Goal: Transaction & Acquisition: Purchase product/service

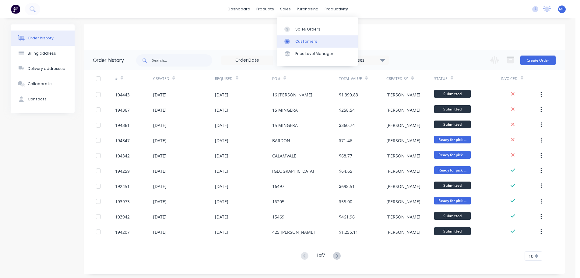
click at [305, 40] on div "Customers" at bounding box center [307, 41] width 22 height 5
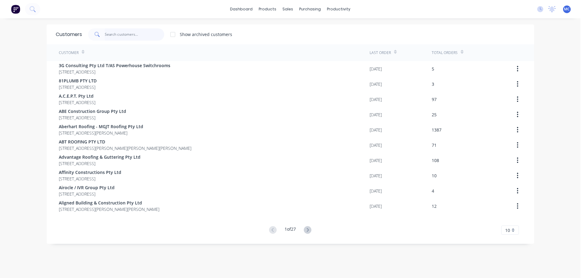
click at [120, 36] on input "text" at bounding box center [134, 34] width 59 height 12
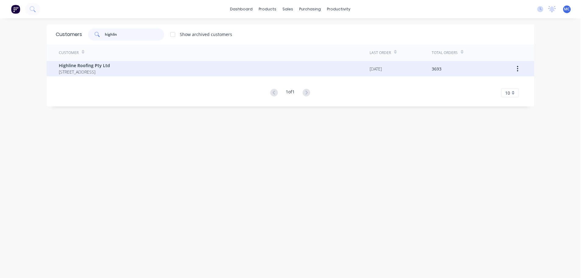
type input "highlin"
click at [82, 66] on span "Highline Roofing Pty Ltd" at bounding box center [84, 65] width 51 height 6
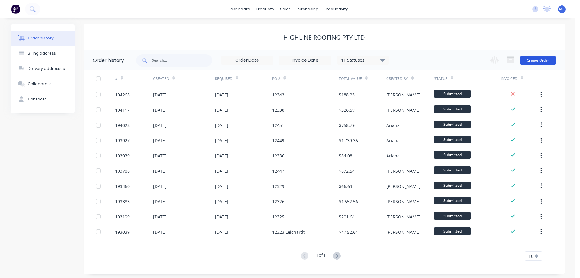
click at [546, 60] on button "Create Order" at bounding box center [538, 60] width 35 height 10
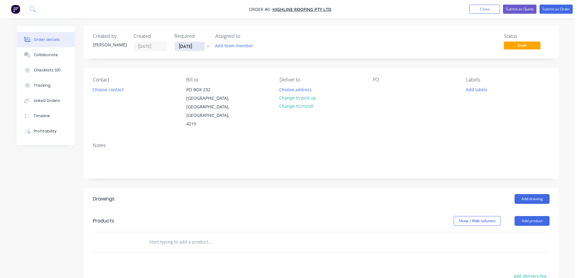
click at [191, 48] on input "[DATE]" at bounding box center [190, 46] width 30 height 9
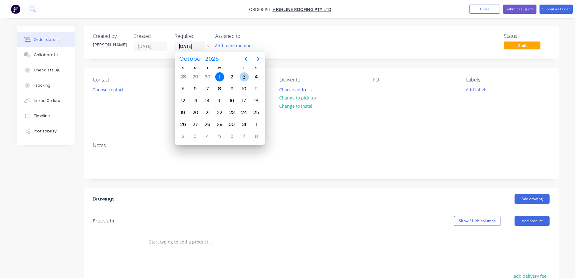
click at [245, 74] on div "3" at bounding box center [244, 76] width 9 height 9
type input "[DATE]"
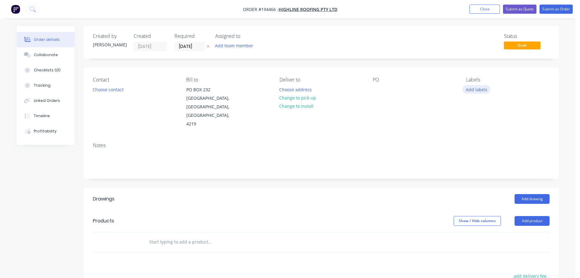
click at [483, 88] on button "Add labels" at bounding box center [477, 89] width 28 height 8
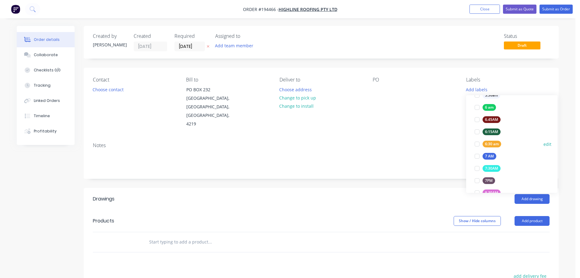
click at [478, 143] on div at bounding box center [477, 144] width 12 height 12
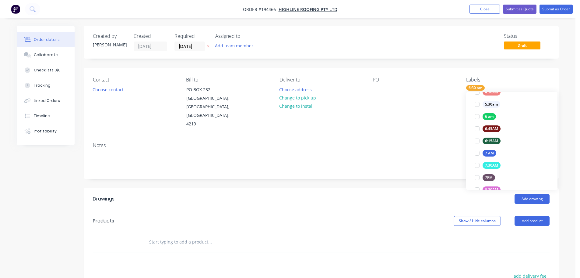
scroll to position [0, 0]
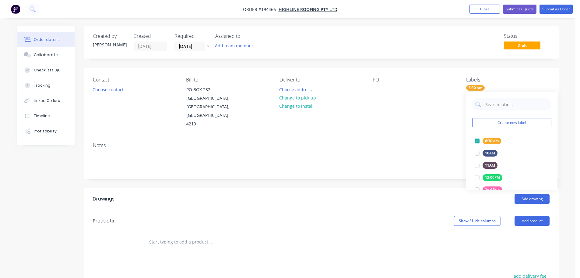
click at [423, 137] on div "Notes" at bounding box center [321, 157] width 475 height 41
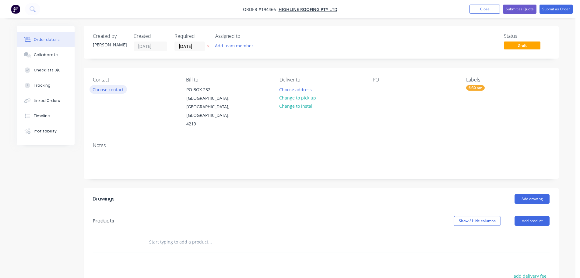
click at [103, 89] on button "Choose contact" at bounding box center [108, 89] width 37 height 8
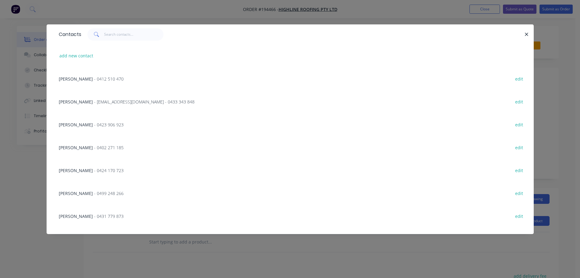
click at [94, 123] on span "- 0423 906 923" at bounding box center [109, 125] width 30 height 6
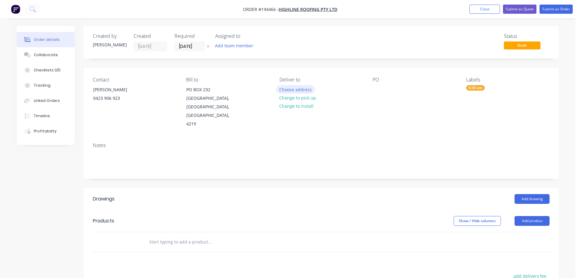
click at [296, 88] on button "Choose address" at bounding box center [295, 89] width 39 height 8
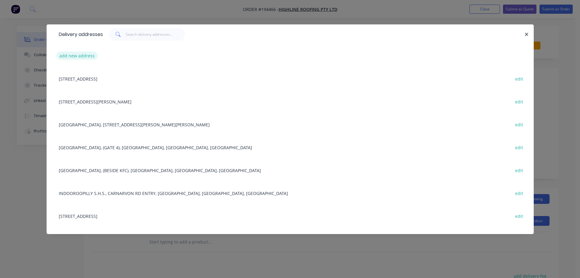
click at [76, 55] on button "add new address" at bounding box center [77, 55] width 42 height 8
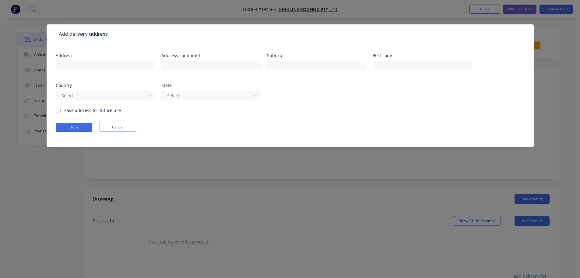
click at [64, 109] on label "Save address for future use" at bounding box center [92, 110] width 57 height 6
click at [57, 109] on input "Save address for future use" at bounding box center [58, 110] width 5 height 6
checkbox input "true"
click at [79, 66] on input "text" at bounding box center [106, 65] width 100 height 9
type input "[GEOGRAPHIC_DATA] [GEOGRAPHIC_DATA]"
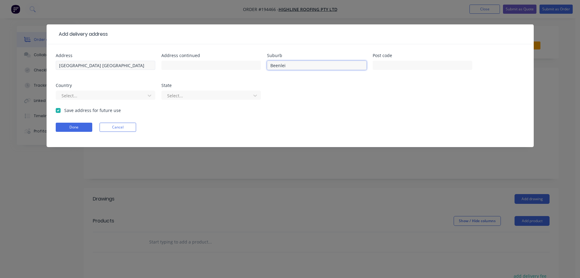
type input "Beenleigh"
click button "Done" at bounding box center [74, 126] width 37 height 9
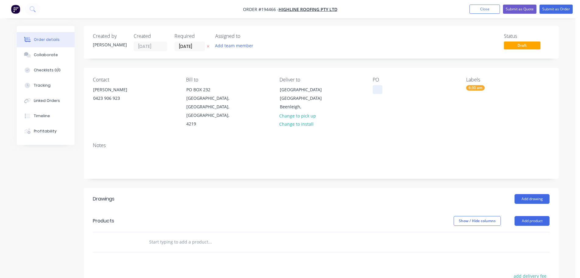
click at [377, 90] on div at bounding box center [378, 89] width 10 height 9
click at [525, 194] on button "Add drawing" at bounding box center [532, 199] width 35 height 10
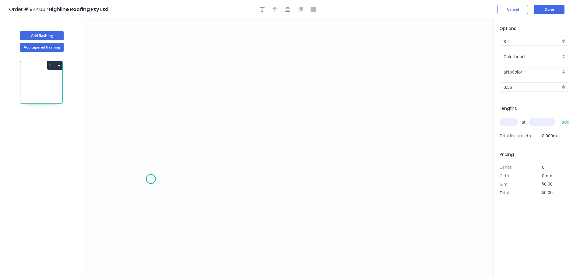
drag, startPoint x: 151, startPoint y: 179, endPoint x: 167, endPoint y: 152, distance: 31.3
click at [151, 178] on icon "0" at bounding box center [287, 148] width 411 height 259
click at [174, 139] on icon "0" at bounding box center [287, 148] width 411 height 259
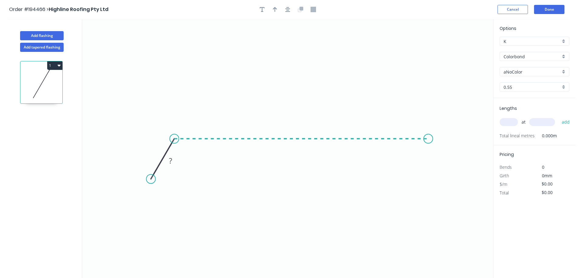
click at [429, 147] on icon "0 ?" at bounding box center [287, 148] width 411 height 259
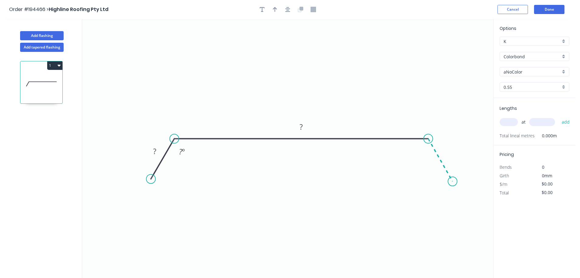
click at [453, 181] on icon "0 ? ? ? º" at bounding box center [287, 148] width 411 height 259
click at [450, 151] on tspan "?" at bounding box center [448, 152] width 3 height 10
type input "$13.06"
click at [276, 10] on icon "button" at bounding box center [275, 9] width 4 height 5
click at [463, 48] on icon at bounding box center [462, 42] width 5 height 19
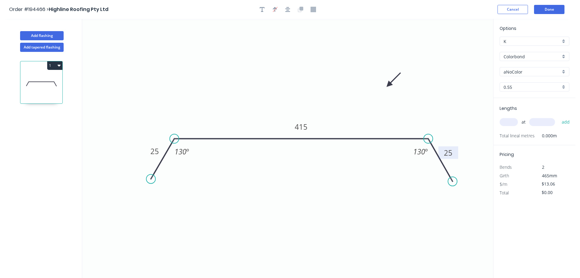
drag, startPoint x: 463, startPoint y: 48, endPoint x: 371, endPoint y: 99, distance: 104.6
click at [385, 89] on icon at bounding box center [394, 80] width 18 height 18
click at [522, 67] on div "aNoColor" at bounding box center [535, 71] width 70 height 9
click at [516, 103] on div "Surfmist" at bounding box center [534, 104] width 69 height 11
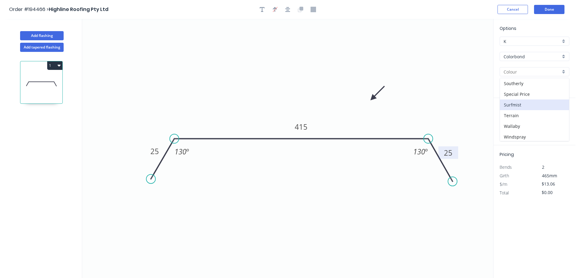
type input "Surfmist"
click at [510, 121] on input "text" at bounding box center [509, 122] width 18 height 8
type input "2"
type input "1500"
click at [559, 117] on button "add" at bounding box center [566, 122] width 14 height 10
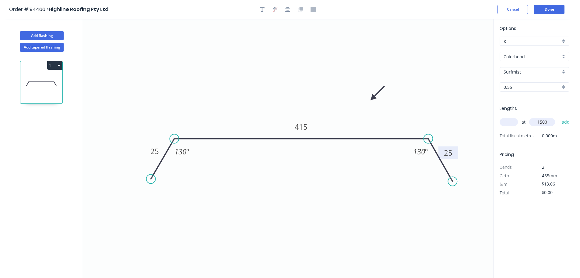
type input "$39.18"
click at [41, 35] on button "Add flashing" at bounding box center [42, 35] width 44 height 9
type input "$0.00"
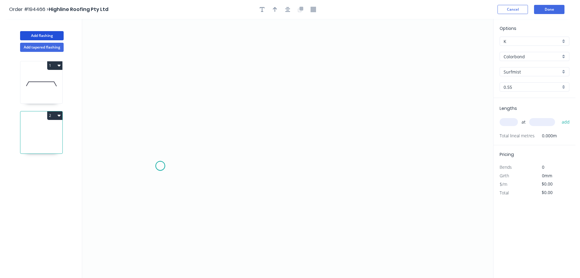
click at [160, 166] on icon "0" at bounding box center [287, 148] width 411 height 259
click at [218, 169] on icon "0" at bounding box center [287, 148] width 411 height 259
click at [248, 59] on icon at bounding box center [233, 112] width 30 height 107
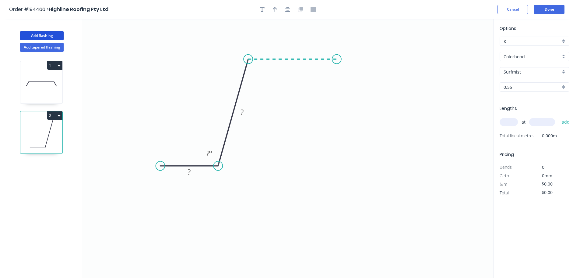
click at [337, 59] on icon "0 ? ? ? º" at bounding box center [287, 148] width 411 height 259
click at [375, 165] on icon "0 ? ? ? ? º ? º" at bounding box center [287, 148] width 411 height 259
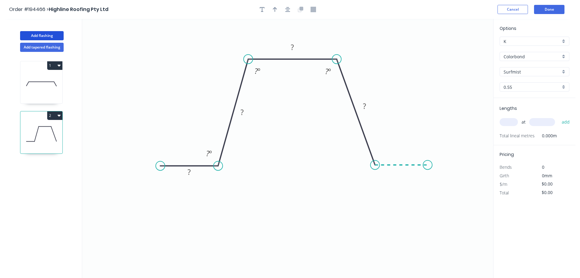
click at [428, 166] on icon "0 ? ? ? ? ? º ? º ? º" at bounding box center [287, 148] width 411 height 259
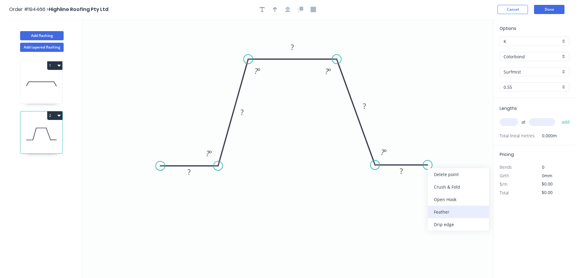
click at [439, 212] on div "Feather" at bounding box center [458, 211] width 61 height 12
drag, startPoint x: 429, startPoint y: 178, endPoint x: 424, endPoint y: 193, distance: 15.8
click at [424, 193] on rect at bounding box center [415, 189] width 24 height 12
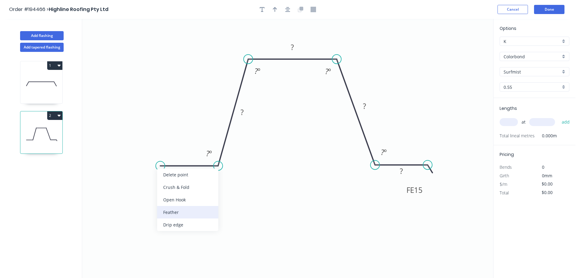
click at [172, 211] on div "Feather" at bounding box center [187, 212] width 61 height 12
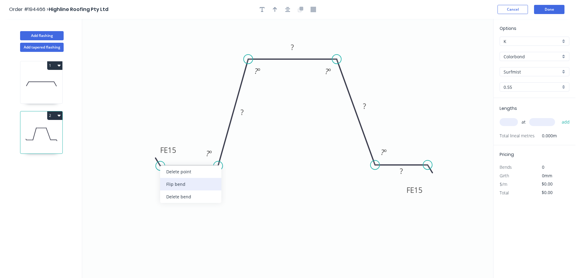
click at [175, 183] on div "Flip bend" at bounding box center [190, 184] width 61 height 12
drag, startPoint x: 177, startPoint y: 177, endPoint x: 169, endPoint y: 193, distance: 18.1
click at [169, 193] on rect at bounding box center [164, 189] width 24 height 12
click at [165, 191] on tspan "15" at bounding box center [164, 192] width 9 height 10
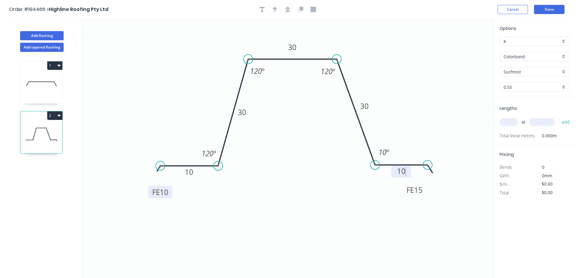
type input "$10.41"
click at [275, 7] on icon "button" at bounding box center [275, 9] width 4 height 5
click at [463, 48] on icon at bounding box center [462, 42] width 5 height 19
drag, startPoint x: 463, startPoint y: 48, endPoint x: 401, endPoint y: 70, distance: 65.9
click at [401, 70] on icon at bounding box center [406, 65] width 18 height 18
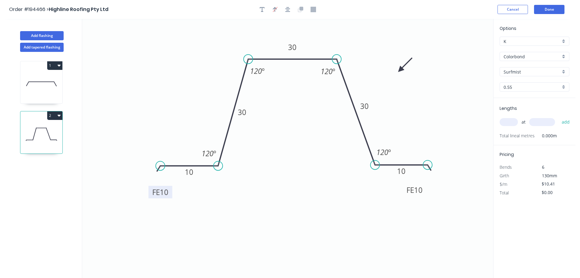
click at [510, 121] on input "text" at bounding box center [509, 122] width 18 height 8
type input "2"
type input "3400"
click at [559, 117] on button "add" at bounding box center [566, 122] width 14 height 10
click at [53, 114] on button "2" at bounding box center [54, 115] width 15 height 9
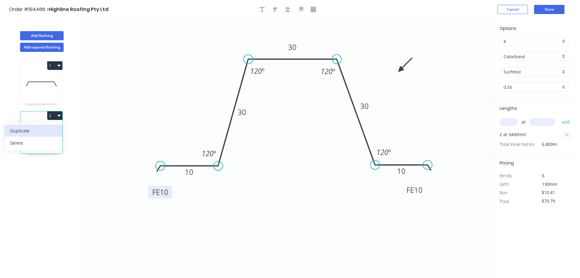
click at [28, 130] on div "Duplicate" at bounding box center [33, 130] width 47 height 9
type input "$0.00"
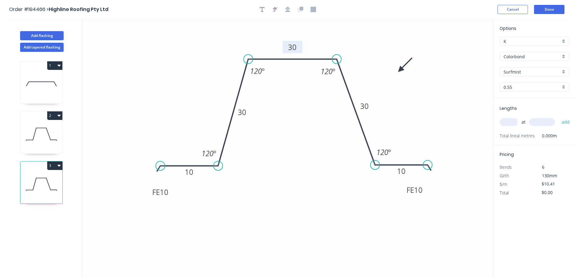
click at [295, 46] on tspan "30" at bounding box center [292, 47] width 9 height 10
click at [507, 120] on input "text" at bounding box center [509, 122] width 18 height 8
type input "2"
type input "3400"
click at [559, 117] on button "add" at bounding box center [566, 122] width 14 height 10
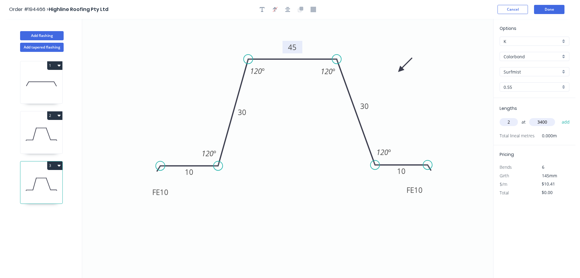
type input "$70.79"
click at [36, 130] on icon at bounding box center [34, 134] width 3 height 12
click at [511, 122] on input "text" at bounding box center [509, 122] width 18 height 8
type input "1"
type input "3100"
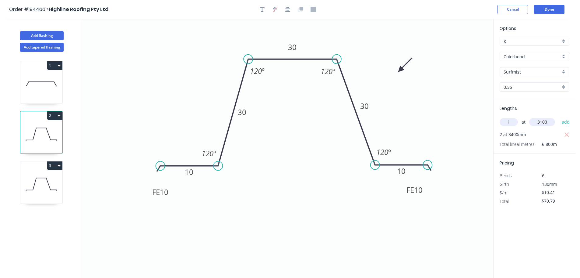
click at [559, 117] on button "add" at bounding box center [566, 122] width 14 height 10
drag, startPoint x: 56, startPoint y: 163, endPoint x: 51, endPoint y: 165, distance: 5.9
click at [56, 163] on button "3" at bounding box center [54, 165] width 15 height 9
click at [113, 124] on icon "0 FE 10 10 30 30 30 FE 10 10 120 º 120 º 120 º 120 º" at bounding box center [287, 148] width 411 height 259
click at [55, 165] on button "3" at bounding box center [54, 165] width 15 height 9
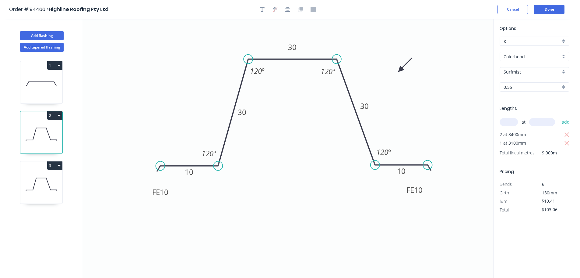
click at [34, 185] on icon at bounding box center [34, 184] width 3 height 12
click at [53, 164] on button "3" at bounding box center [54, 165] width 15 height 9
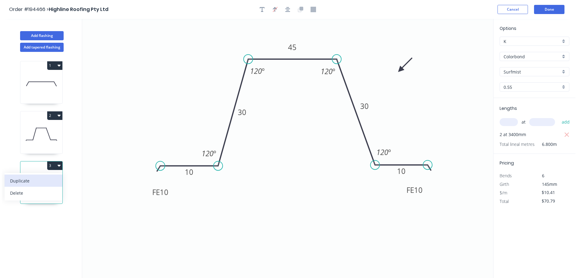
click at [19, 180] on div "Duplicate" at bounding box center [33, 180] width 47 height 9
type input "$0.00"
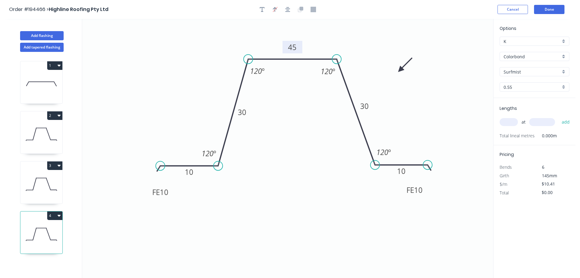
click at [295, 47] on tspan "45" at bounding box center [292, 47] width 9 height 10
click at [515, 120] on input "text" at bounding box center [509, 122] width 18 height 8
type input "2"
type input "3100"
click at [559, 117] on button "add" at bounding box center [566, 122] width 14 height 10
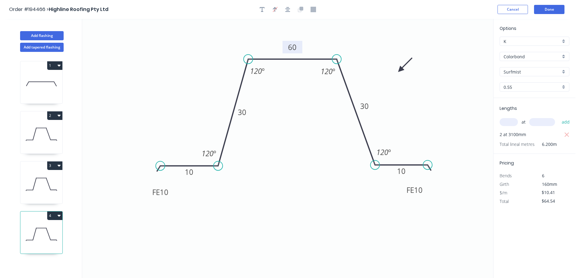
click at [55, 216] on button "4" at bounding box center [54, 215] width 15 height 9
click at [30, 228] on div "Duplicate" at bounding box center [33, 230] width 47 height 9
type input "$0.00"
click at [295, 46] on tspan "60" at bounding box center [292, 47] width 9 height 10
click at [509, 120] on input "text" at bounding box center [509, 122] width 18 height 8
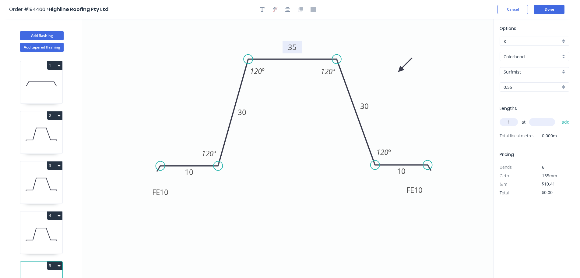
type input "1"
type input "3100"
click at [559, 117] on button "add" at bounding box center [566, 122] width 14 height 10
type input "$32.27"
click at [41, 35] on button "Add flashing" at bounding box center [42, 35] width 44 height 9
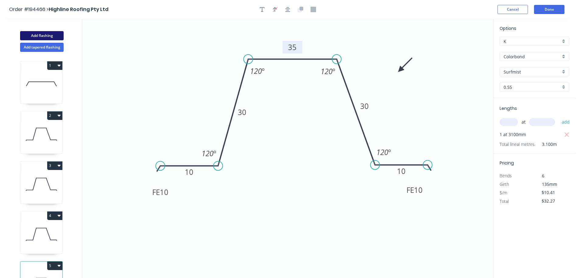
type input "$0.00"
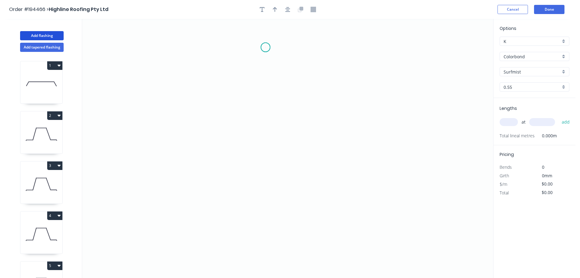
click at [266, 47] on icon "0" at bounding box center [287, 148] width 411 height 259
drag, startPoint x: 272, startPoint y: 226, endPoint x: 334, endPoint y: 218, distance: 62.4
click at [272, 226] on icon "0" at bounding box center [287, 148] width 411 height 259
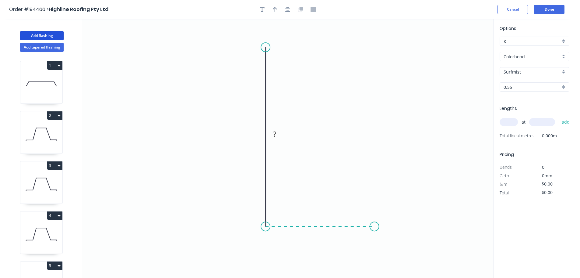
drag, startPoint x: 375, startPoint y: 225, endPoint x: 375, endPoint y: 221, distance: 4.0
click at [375, 225] on icon "0 ?" at bounding box center [287, 148] width 411 height 259
click at [379, 125] on icon "0 ? ?" at bounding box center [287, 148] width 411 height 259
click at [379, 125] on circle at bounding box center [374, 125] width 9 height 9
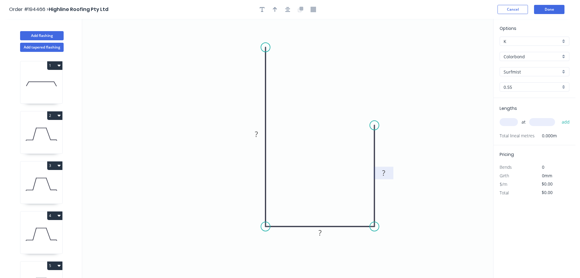
click at [387, 172] on rect at bounding box center [384, 173] width 12 height 9
click at [276, 9] on icon "button" at bounding box center [275, 9] width 4 height 5
type input "$7.53"
drag, startPoint x: 463, startPoint y: 48, endPoint x: 233, endPoint y: 92, distance: 235.0
click at [233, 92] on icon at bounding box center [232, 85] width 5 height 19
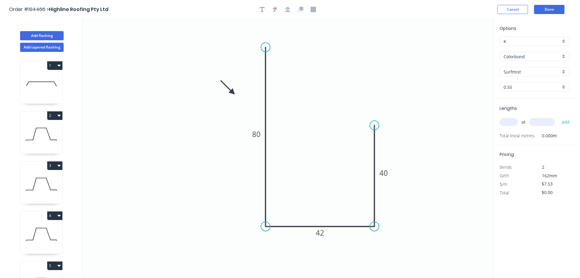
click at [509, 122] on input "text" at bounding box center [509, 122] width 18 height 8
type input "4"
type input "500"
click at [559, 117] on button "add" at bounding box center [566, 122] width 14 height 10
type input "$30.12"
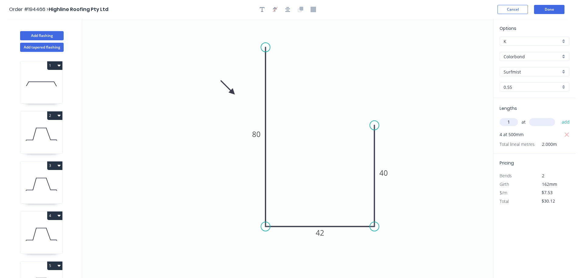
type input "1"
type input "3000"
click at [559, 117] on button "add" at bounding box center [566, 122] width 14 height 10
type input "$52.71"
type input "2"
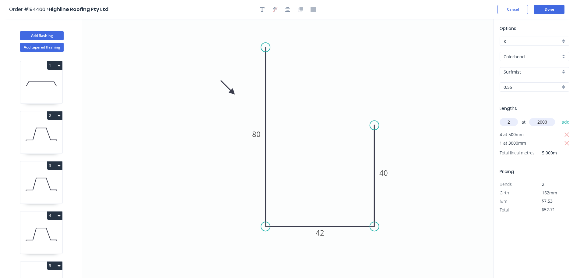
type input "2000"
click at [559, 117] on button "add" at bounding box center [566, 122] width 14 height 10
type input "$82.83"
click at [39, 34] on button "Add flashing" at bounding box center [42, 35] width 44 height 9
type input "$0.00"
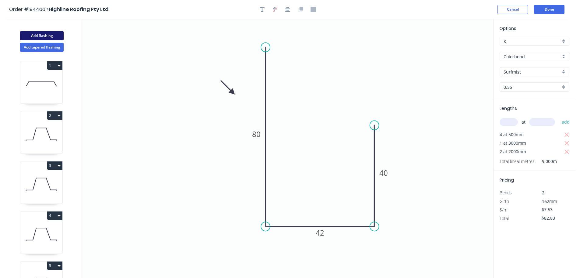
type input "$0.00"
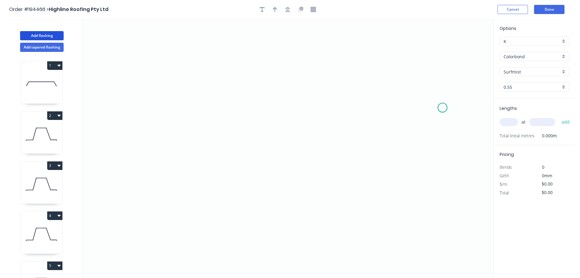
drag, startPoint x: 443, startPoint y: 108, endPoint x: 423, endPoint y: 80, distance: 34.0
click at [443, 105] on icon "0" at bounding box center [287, 148] width 411 height 259
click at [422, 68] on icon at bounding box center [431, 88] width 21 height 40
click at [227, 49] on icon "0 ?" at bounding box center [287, 148] width 411 height 259
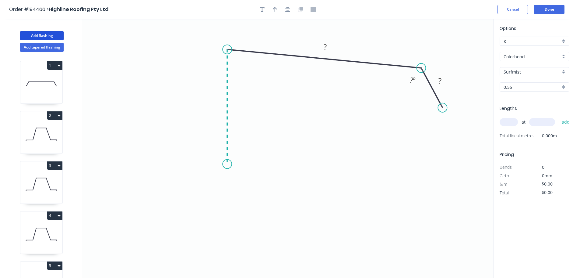
click at [228, 164] on icon "0 ? ? ? º" at bounding box center [287, 148] width 411 height 259
click at [211, 184] on icon "0 ? ? ? ? º ? º" at bounding box center [287, 148] width 411 height 259
click at [211, 184] on circle at bounding box center [210, 183] width 9 height 9
click at [209, 181] on circle at bounding box center [208, 182] width 9 height 9
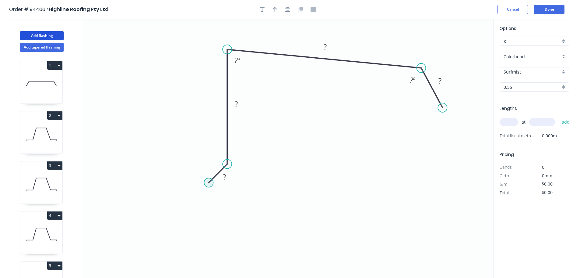
click at [209, 181] on circle at bounding box center [208, 182] width 9 height 9
click at [228, 201] on icon at bounding box center [218, 191] width 19 height 19
click at [213, 196] on tspan "?" at bounding box center [212, 196] width 3 height 10
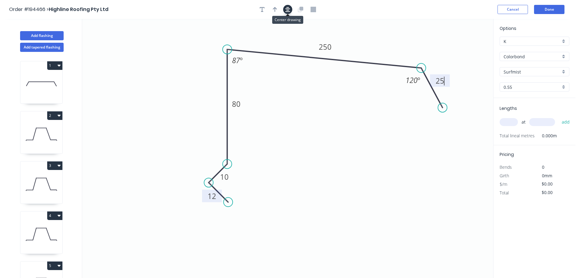
click at [287, 10] on icon "button" at bounding box center [287, 9] width 5 height 5
type input "$12.66"
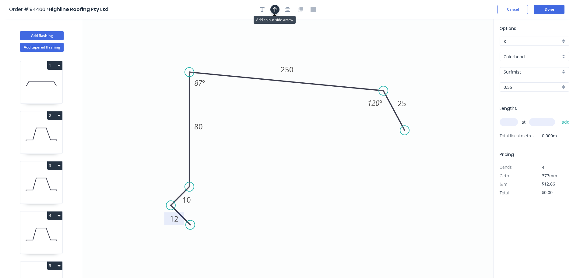
click at [272, 12] on button "button" at bounding box center [275, 9] width 9 height 9
click at [464, 49] on icon at bounding box center [462, 42] width 5 height 19
drag, startPoint x: 464, startPoint y: 49, endPoint x: 272, endPoint y: 82, distance: 194.5
click at [370, 54] on icon at bounding box center [376, 49] width 18 height 18
drag, startPoint x: 194, startPoint y: 197, endPoint x: 177, endPoint y: 179, distance: 23.9
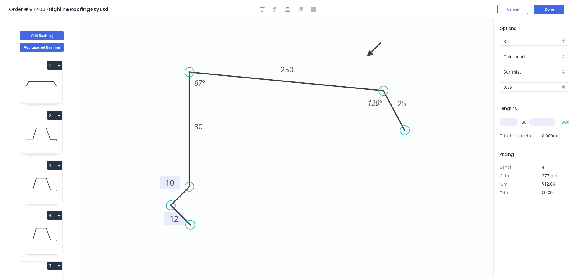
click at [177, 179] on rect at bounding box center [170, 182] width 20 height 12
click at [506, 121] on input "text" at bounding box center [509, 122] width 18 height 8
type input "3"
type input "3800"
click at [559, 117] on button "add" at bounding box center [566, 122] width 14 height 10
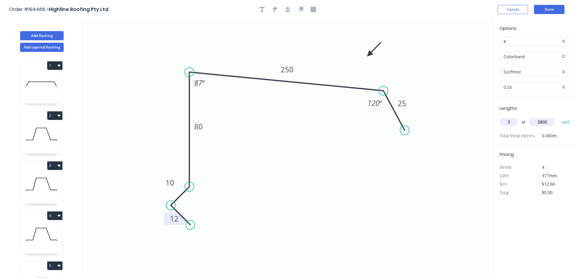
type input "$144.32"
type input "2"
type input "4300"
click at [559, 117] on button "add" at bounding box center [566, 122] width 14 height 10
type input "$253.20"
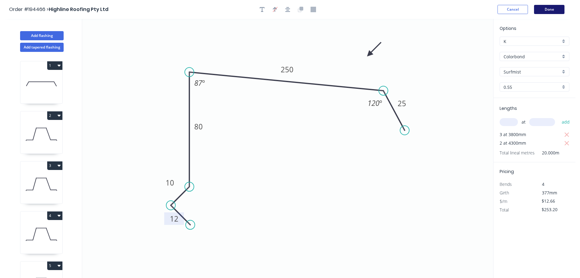
click at [550, 10] on button "Done" at bounding box center [549, 9] width 30 height 9
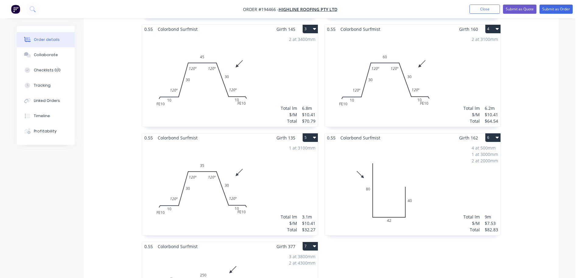
scroll to position [396, 0]
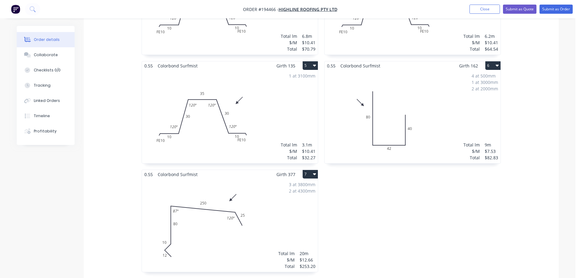
click at [291, 189] on div "3 at 3800mm 2 at 4300mm Total lm $/M Total 20m $12.66 $253.20" at bounding box center [230, 225] width 176 height 93
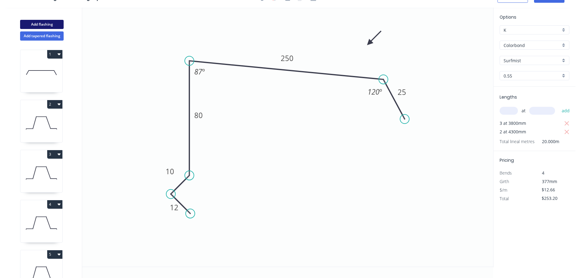
click at [44, 23] on button "Add flashing" at bounding box center [42, 24] width 44 height 9
type input "$0.00"
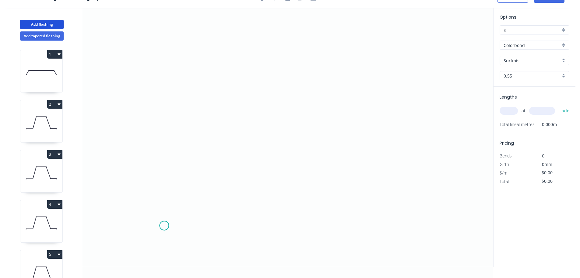
drag, startPoint x: 164, startPoint y: 225, endPoint x: 184, endPoint y: 195, distance: 36.5
click at [165, 225] on icon "0" at bounding box center [287, 137] width 411 height 259
click at [199, 189] on icon "0" at bounding box center [287, 137] width 411 height 259
drag, startPoint x: 388, startPoint y: 186, endPoint x: 404, endPoint y: 200, distance: 20.8
click at [389, 186] on icon "0 ?" at bounding box center [287, 137] width 411 height 259
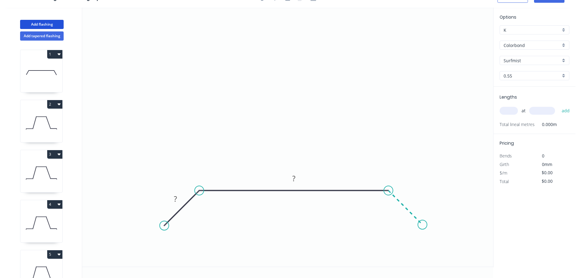
click at [423, 225] on icon "0 ? ?" at bounding box center [287, 137] width 411 height 259
click at [423, 225] on circle at bounding box center [422, 224] width 9 height 9
click at [414, 197] on rect at bounding box center [412, 198] width 12 height 9
click at [507, 108] on input "text" at bounding box center [509, 111] width 18 height 8
type input "$25.97"
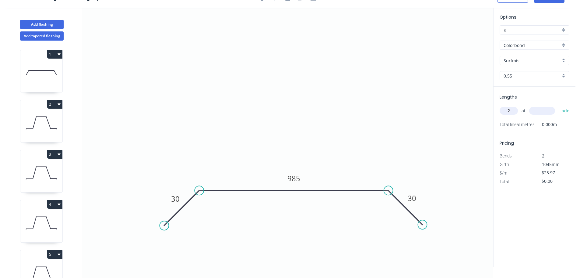
type input "2"
type input "530"
click at [559, 105] on button "add" at bounding box center [566, 110] width 14 height 10
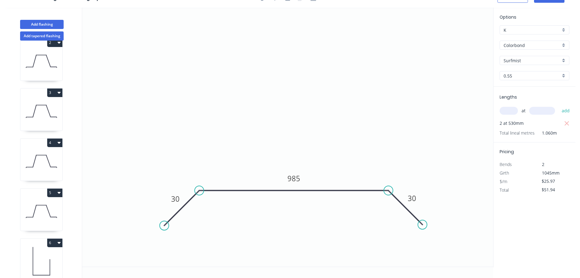
scroll to position [176, 0]
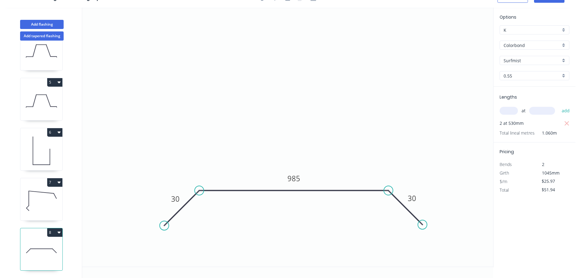
click at [55, 228] on button "8" at bounding box center [54, 232] width 15 height 9
click at [28, 243] on div "Duplicate" at bounding box center [33, 247] width 47 height 9
type input "$0.00"
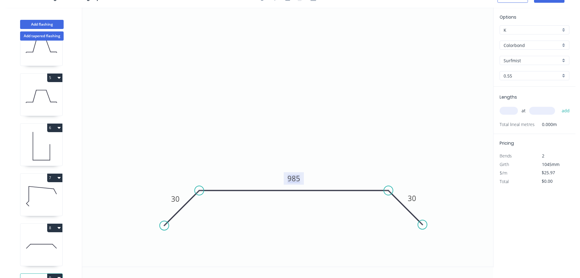
click at [296, 177] on tspan "985" at bounding box center [294, 178] width 13 height 10
click at [507, 109] on input "text" at bounding box center [509, 111] width 18 height 8
type input "$22.28"
type input "2"
type input "530"
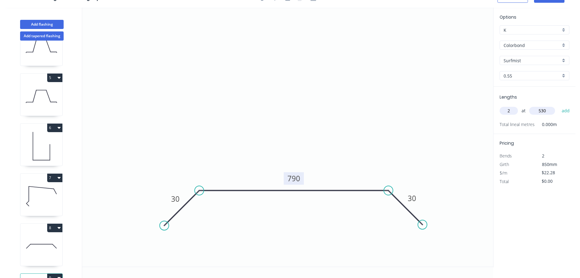
click at [559, 105] on button "add" at bounding box center [566, 110] width 14 height 10
type input "$44.56"
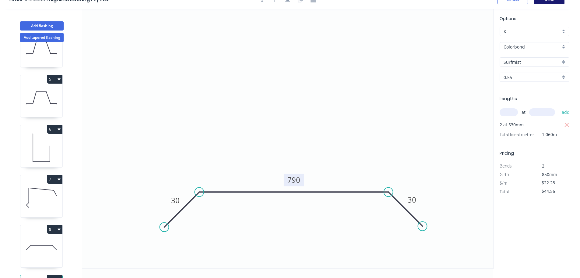
scroll to position [0, 0]
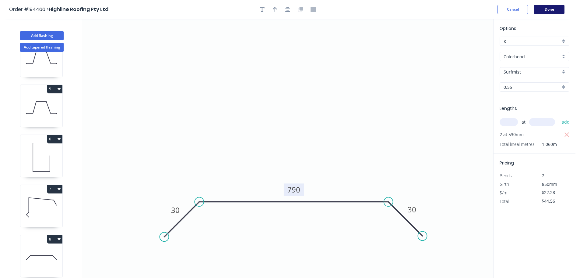
click at [547, 10] on button "Done" at bounding box center [549, 9] width 30 height 9
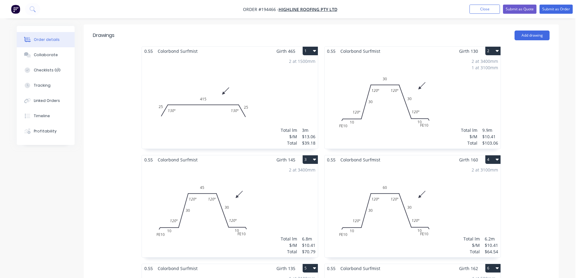
scroll to position [183, 0]
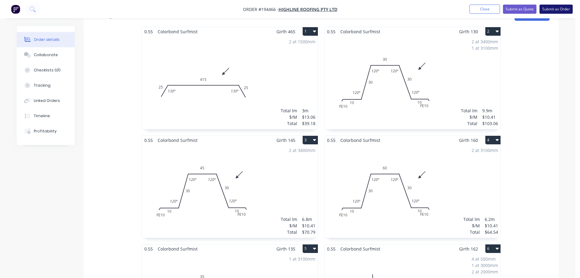
click at [560, 12] on button "Submit as Order" at bounding box center [556, 9] width 33 height 9
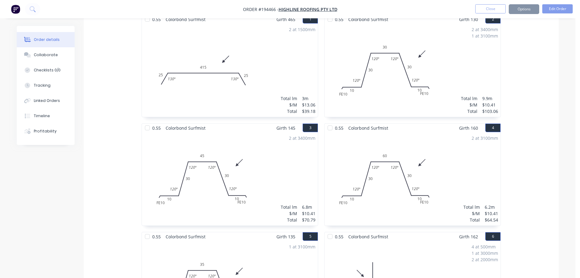
scroll to position [0, 0]
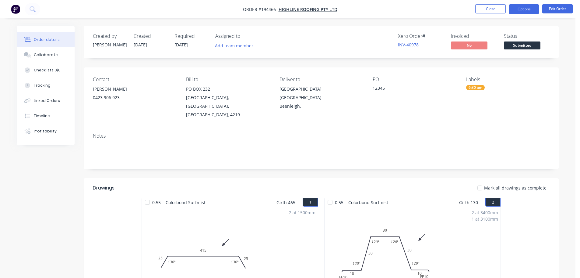
click at [528, 10] on button "Options" at bounding box center [524, 9] width 30 height 10
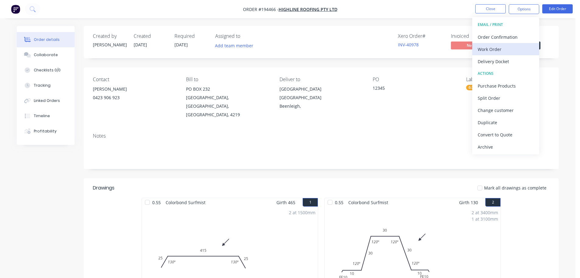
click at [491, 49] on div "Work Order" at bounding box center [506, 49] width 56 height 9
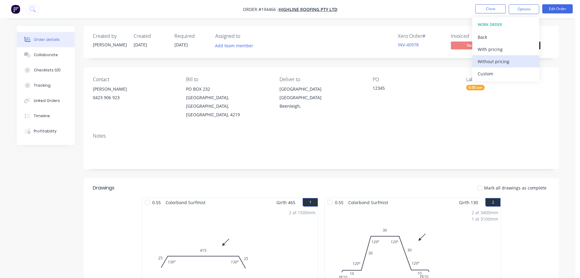
click at [488, 62] on div "Without pricing" at bounding box center [506, 61] width 56 height 9
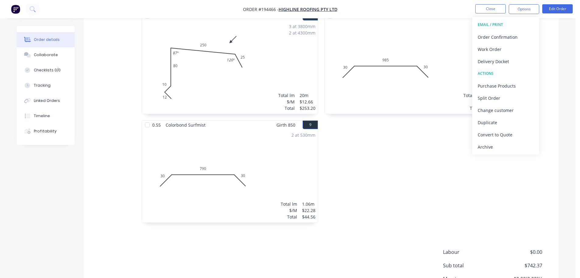
scroll to position [471, 0]
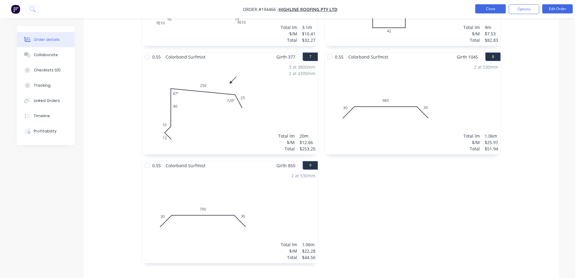
click at [488, 6] on button "Close" at bounding box center [491, 8] width 30 height 9
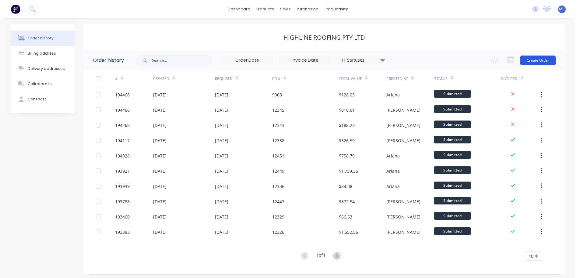
click at [540, 58] on button "Create Order" at bounding box center [538, 60] width 35 height 10
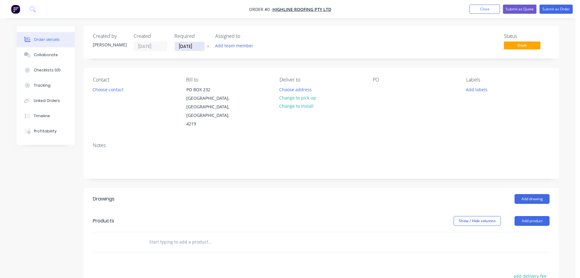
click at [186, 48] on input "[DATE]" at bounding box center [190, 46] width 30 height 9
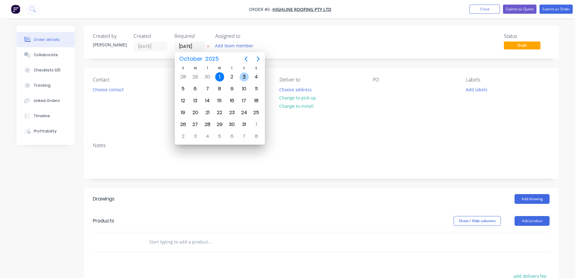
click at [244, 76] on div "3" at bounding box center [244, 76] width 9 height 9
type input "[DATE]"
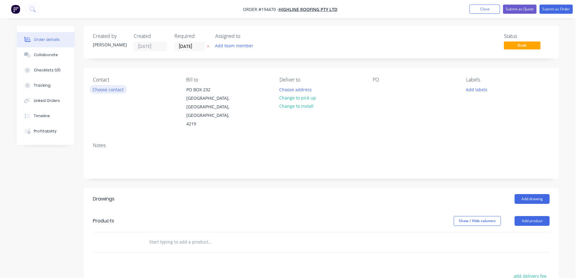
click at [112, 88] on button "Choose contact" at bounding box center [108, 89] width 37 height 8
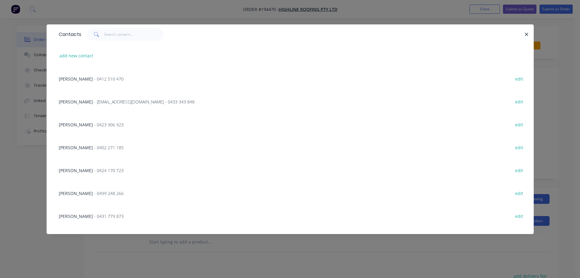
click at [94, 126] on span "- 0423 906 923" at bounding box center [109, 125] width 30 height 6
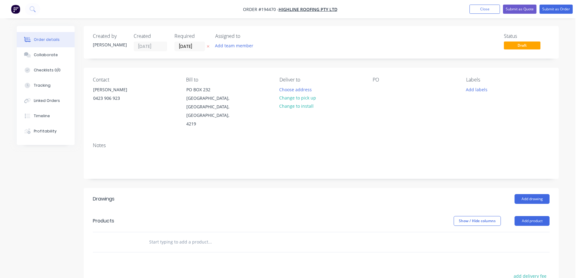
click at [301, 84] on div "Deliver to Choose address Change to pick up Change to install" at bounding box center [321, 102] width 83 height 51
click at [301, 89] on button "Choose address" at bounding box center [295, 89] width 39 height 8
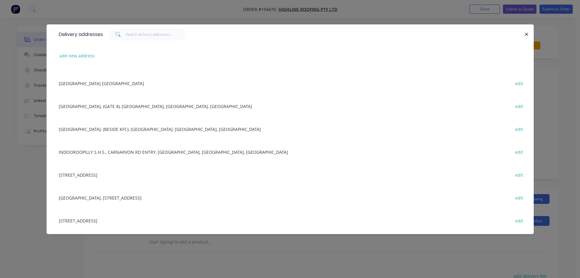
scroll to position [122, 0]
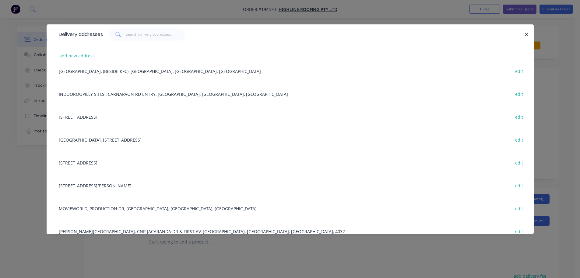
click at [98, 187] on div "[STREET_ADDRESS][PERSON_NAME] edit" at bounding box center [290, 185] width 469 height 23
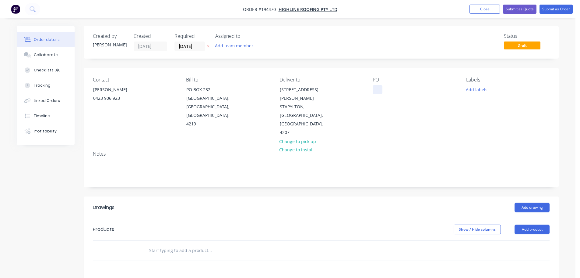
click at [376, 90] on div at bounding box center [378, 89] width 10 height 9
click at [474, 90] on button "Add labels" at bounding box center [477, 89] width 28 height 8
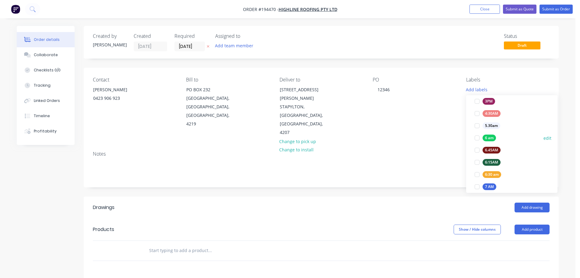
click at [477, 135] on div at bounding box center [477, 138] width 12 height 12
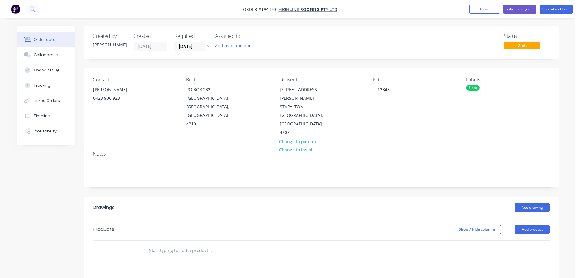
click at [443, 119] on div "PO 12346" at bounding box center [414, 107] width 83 height 60
click at [479, 7] on button "Close" at bounding box center [485, 9] width 30 height 9
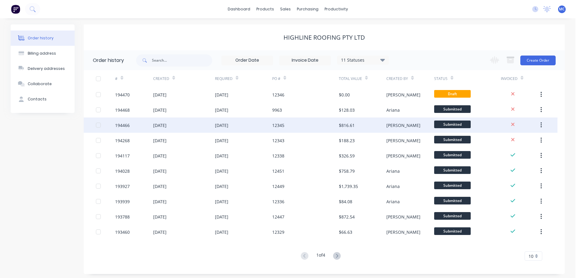
click at [264, 126] on div "[DATE]" at bounding box center [243, 124] width 57 height 15
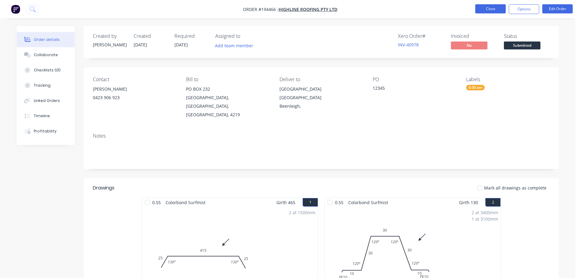
click at [488, 5] on button "Close" at bounding box center [491, 8] width 30 height 9
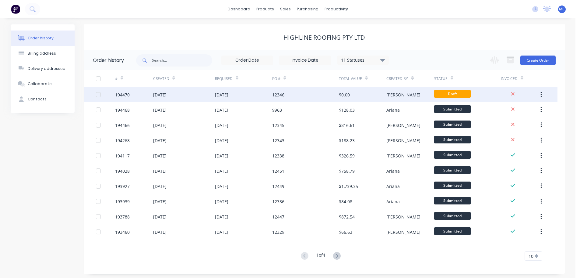
click at [316, 94] on div "12346" at bounding box center [305, 94] width 67 height 15
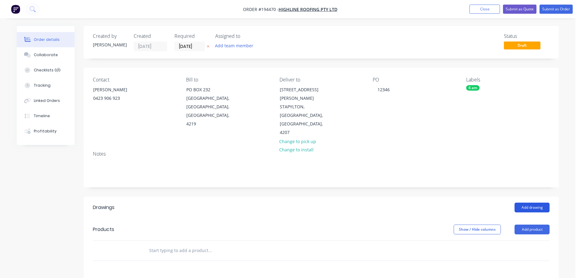
click at [529, 202] on button "Add drawing" at bounding box center [532, 207] width 35 height 10
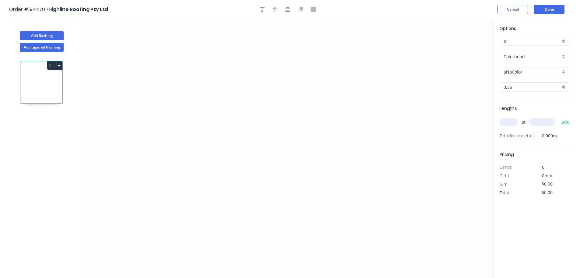
click at [515, 70] on input "aNoColor" at bounding box center [532, 72] width 57 height 6
click at [517, 133] on div "Surfmist" at bounding box center [534, 135] width 69 height 11
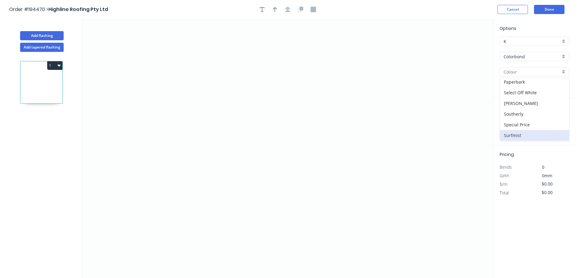
type input "Surfmist"
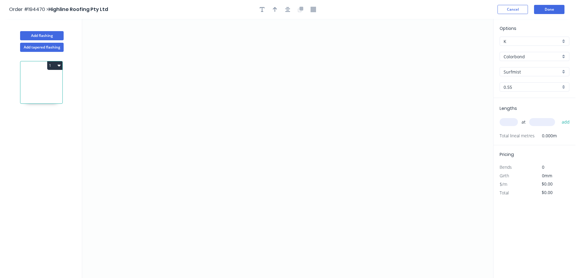
click at [510, 121] on input "text" at bounding box center [509, 122] width 18 height 8
type input "2"
type input "3600"
click at [559, 117] on button "add" at bounding box center [566, 122] width 14 height 10
type input "4"
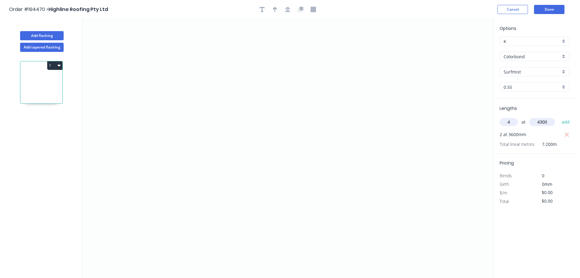
type input "4300"
click at [559, 117] on button "add" at bounding box center [566, 122] width 14 height 10
type input "1"
type input "4400"
click at [559, 117] on button "add" at bounding box center [566, 122] width 14 height 10
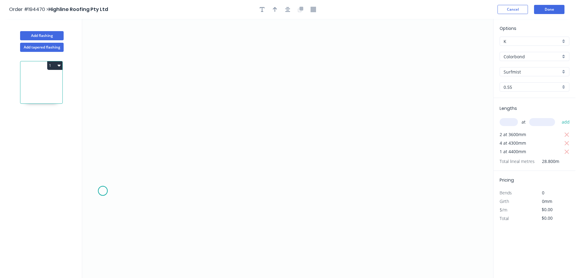
click at [103, 191] on icon "0" at bounding box center [287, 148] width 411 height 259
click at [115, 154] on icon at bounding box center [109, 172] width 12 height 37
click at [249, 117] on icon "0 ?" at bounding box center [287, 148] width 411 height 259
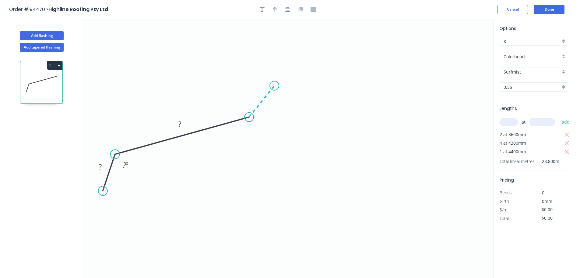
click at [275, 86] on icon "0 ? ? ? º" at bounding box center [287, 148] width 411 height 259
click at [306, 116] on icon at bounding box center [290, 101] width 31 height 31
click at [450, 156] on icon "0 ? ? ? ? ? º ? º ? º" at bounding box center [287, 148] width 411 height 259
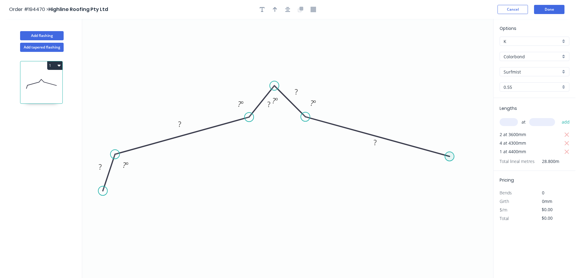
click at [452, 157] on circle at bounding box center [449, 155] width 9 height 9
click at [467, 196] on icon "0 ? ? ? ? ? ? º ? º ? º ? º" at bounding box center [287, 148] width 411 height 259
click at [467, 196] on circle at bounding box center [466, 195] width 9 height 9
drag, startPoint x: 282, startPoint y: 101, endPoint x: 280, endPoint y: 68, distance: 33.0
click at [280, 68] on rect at bounding box center [273, 67] width 20 height 12
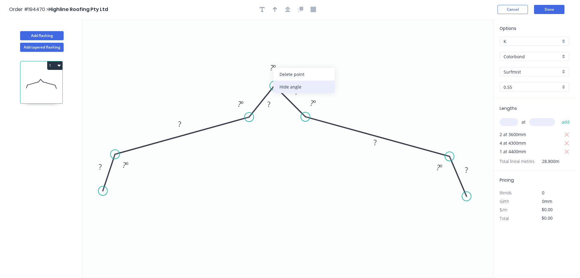
click at [287, 88] on div "Hide angle" at bounding box center [304, 86] width 61 height 12
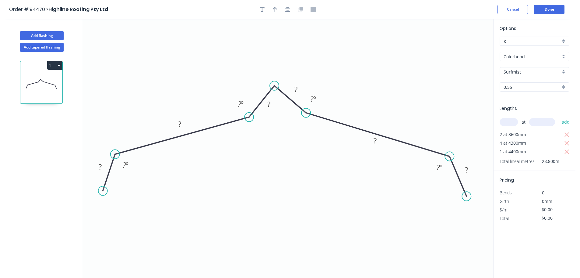
drag, startPoint x: 303, startPoint y: 117, endPoint x: 306, endPoint y: 113, distance: 5.0
click at [306, 113] on circle at bounding box center [306, 112] width 9 height 9
drag, startPoint x: 306, startPoint y: 111, endPoint x: 307, endPoint y: 114, distance: 3.6
click at [307, 114] on circle at bounding box center [306, 117] width 9 height 9
click at [101, 167] on tspan "?" at bounding box center [100, 166] width 3 height 10
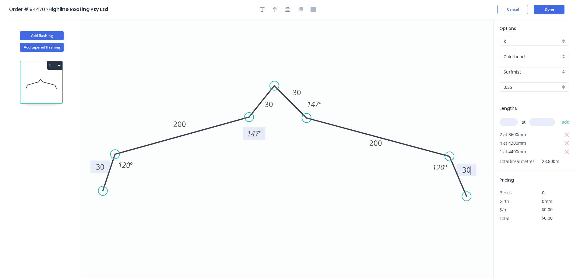
drag, startPoint x: 249, startPoint y: 103, endPoint x: 263, endPoint y: 133, distance: 32.5
click at [263, 133] on rect at bounding box center [254, 133] width 23 height 12
type input "$17.07"
type input "$491.62"
drag, startPoint x: 262, startPoint y: 134, endPoint x: 299, endPoint y: 118, distance: 40.2
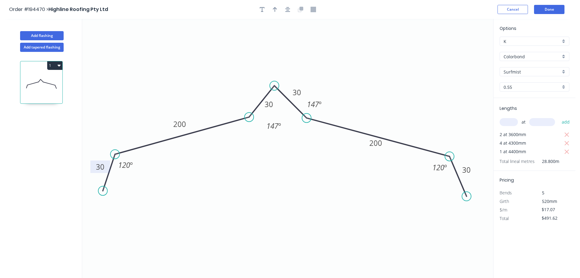
click at [282, 126] on rect at bounding box center [274, 125] width 23 height 12
click at [332, 123] on div "Hide angle" at bounding box center [347, 123] width 61 height 12
drag, startPoint x: 277, startPoint y: 104, endPoint x: 254, endPoint y: 89, distance: 27.0
click at [254, 89] on rect at bounding box center [246, 89] width 20 height 12
click at [274, 11] on icon "button" at bounding box center [275, 9] width 4 height 5
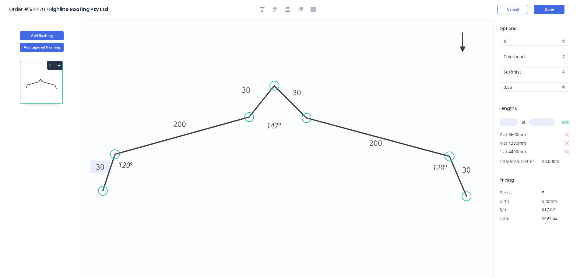
click at [463, 48] on icon at bounding box center [462, 42] width 5 height 19
drag, startPoint x: 463, startPoint y: 48, endPoint x: 375, endPoint y: 79, distance: 93.9
click at [375, 79] on icon at bounding box center [380, 74] width 18 height 18
click at [545, 10] on button "Done" at bounding box center [549, 9] width 30 height 9
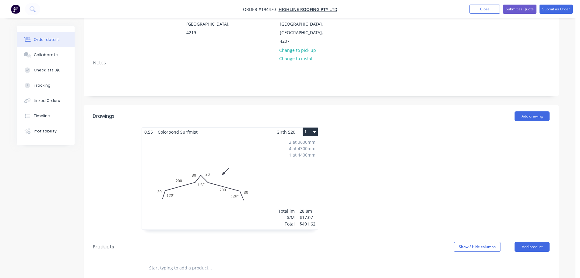
scroll to position [91, 0]
click at [261, 147] on div "2 at 3600mm 4 at 4300mm 1 at 4400mm Total lm $/M Total 28.8m $17.07 $491.62" at bounding box center [230, 182] width 176 height 93
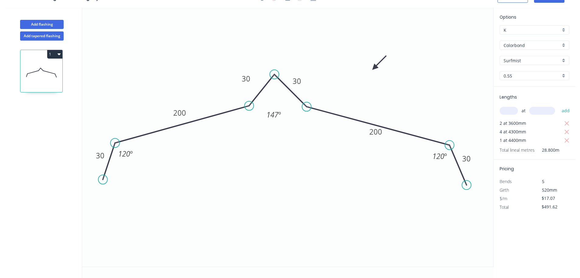
scroll to position [11, 0]
drag, startPoint x: 282, startPoint y: 116, endPoint x: 284, endPoint y: 130, distance: 13.9
click at [284, 130] on rect at bounding box center [276, 128] width 23 height 12
click at [53, 53] on button "1" at bounding box center [54, 54] width 15 height 9
click at [25, 69] on div "Duplicate" at bounding box center [33, 69] width 47 height 9
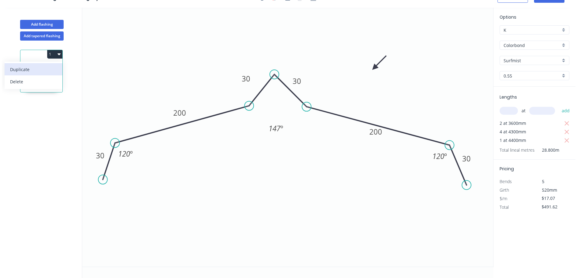
type input "$0.00"
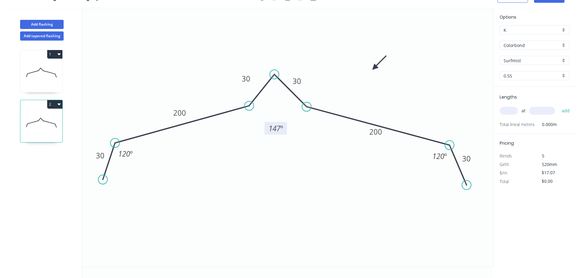
click at [278, 128] on tspan "147" at bounding box center [275, 128] width 12 height 10
click at [509, 110] on input "text" at bounding box center [509, 111] width 18 height 8
type input "2"
type input "5800"
click at [559, 105] on button "add" at bounding box center [566, 110] width 14 height 10
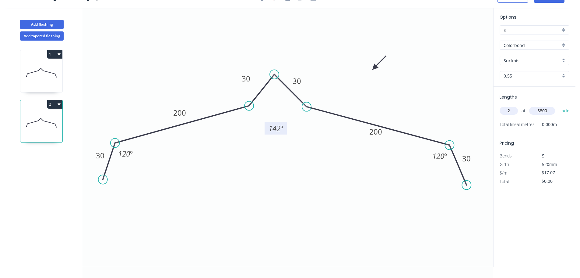
type input "$198.01"
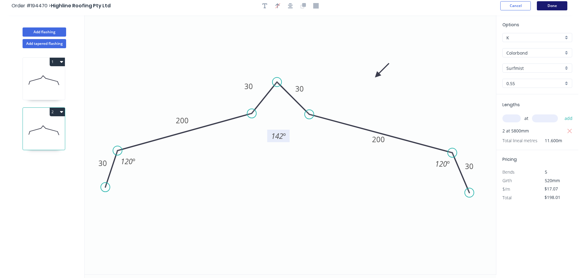
scroll to position [0, 0]
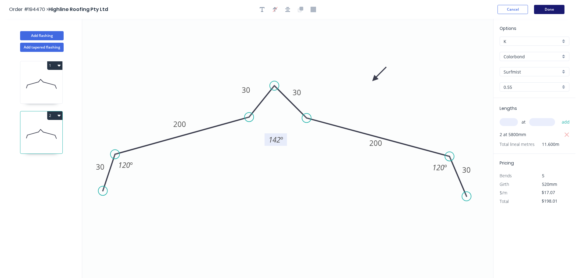
click at [549, 7] on button "Done" at bounding box center [549, 9] width 30 height 9
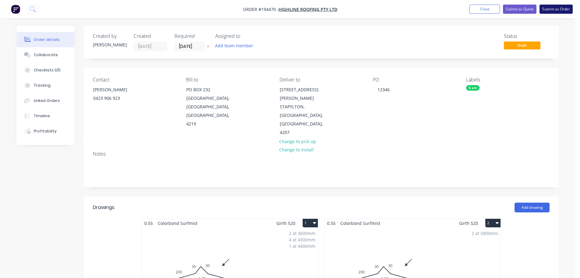
click at [562, 9] on button "Submit as Order" at bounding box center [556, 9] width 33 height 9
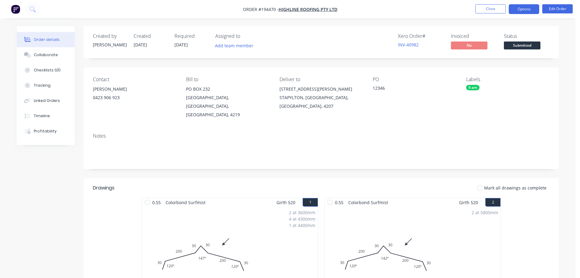
click at [525, 7] on button "Options" at bounding box center [524, 9] width 30 height 10
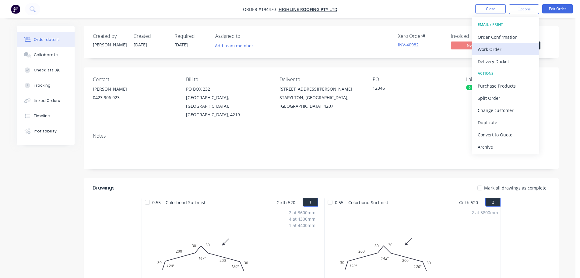
click at [488, 48] on div "Work Order" at bounding box center [506, 49] width 56 height 9
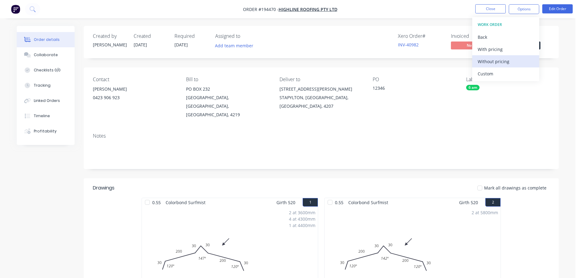
click at [486, 60] on div "Without pricing" at bounding box center [506, 61] width 56 height 9
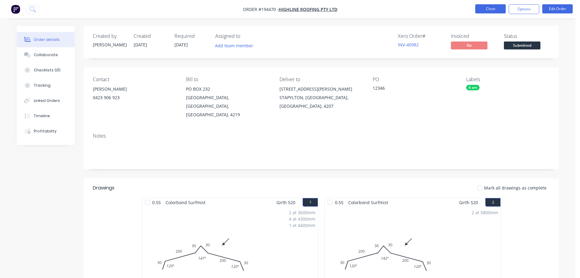
click at [486, 6] on button "Close" at bounding box center [491, 8] width 30 height 9
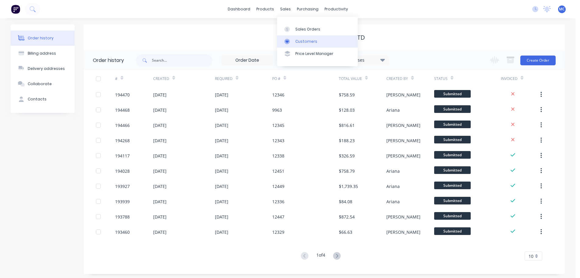
click at [305, 42] on div "Customers" at bounding box center [307, 41] width 22 height 5
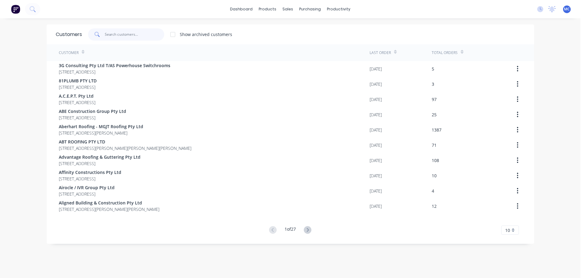
click at [113, 34] on input "text" at bounding box center [134, 34] width 59 height 12
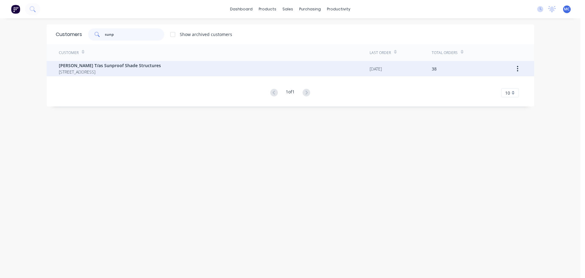
type input "sunp"
click at [87, 65] on span "[PERSON_NAME] T/as Sunproof Shade Structures" at bounding box center [110, 65] width 102 height 6
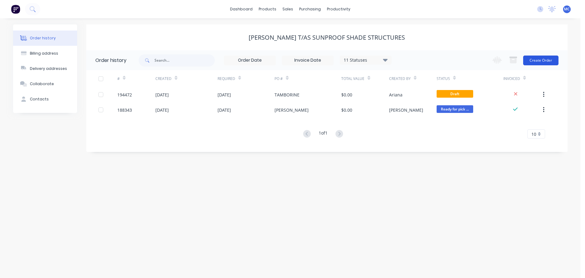
click at [540, 59] on button "Create Order" at bounding box center [540, 60] width 35 height 10
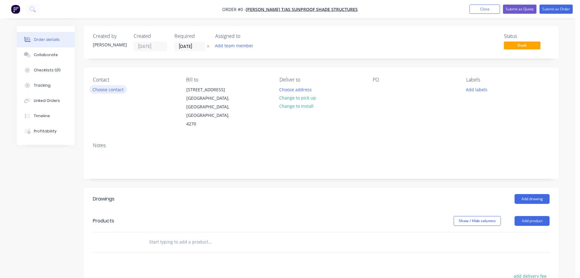
click at [116, 90] on button "Choose contact" at bounding box center [108, 89] width 37 height 8
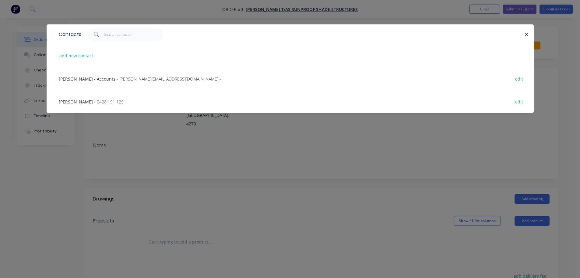
click at [94, 101] on span "- 0428 191 129" at bounding box center [109, 102] width 30 height 6
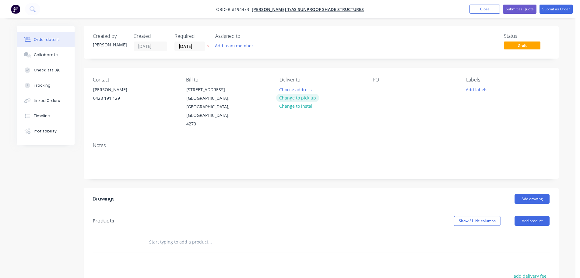
click at [298, 97] on button "Change to pick up" at bounding box center [297, 98] width 43 height 8
click at [283, 88] on div at bounding box center [285, 89] width 10 height 9
click at [378, 90] on div at bounding box center [378, 89] width 10 height 9
click at [187, 47] on input "[DATE]" at bounding box center [190, 46] width 30 height 9
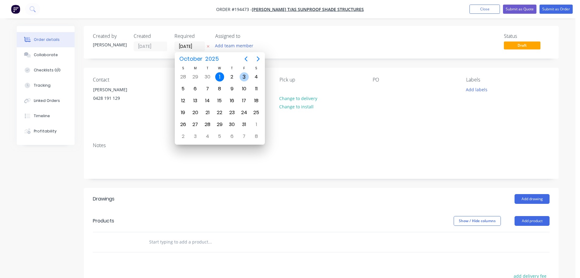
click at [245, 74] on div "3" at bounding box center [244, 76] width 9 height 9
type input "[DATE]"
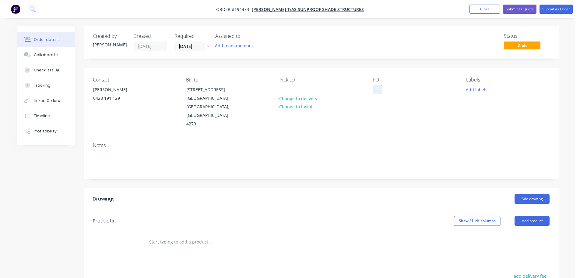
click at [377, 89] on div at bounding box center [378, 89] width 10 height 9
click at [533, 194] on button "Add drawing" at bounding box center [532, 199] width 35 height 10
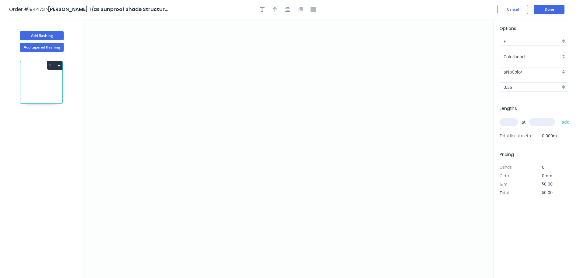
click at [518, 70] on input "aNoColor" at bounding box center [532, 72] width 57 height 6
click at [515, 101] on div "Classic Cream" at bounding box center [534, 104] width 69 height 11
type input "Classic Cream"
click at [514, 122] on input "text" at bounding box center [509, 122] width 18 height 8
type input "1"
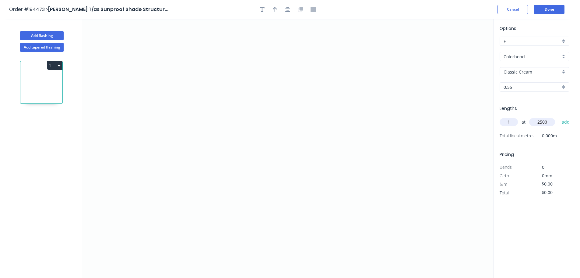
type input "2500"
click at [559, 117] on button "add" at bounding box center [566, 122] width 14 height 10
click at [202, 66] on icon "0" at bounding box center [287, 148] width 411 height 259
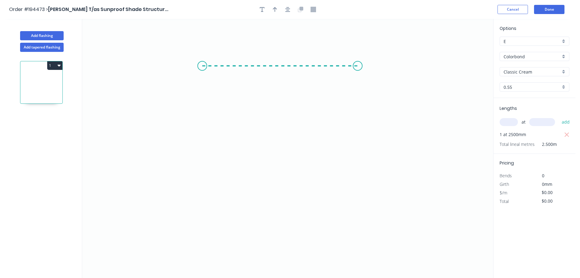
click at [358, 65] on icon "0" at bounding box center [287, 148] width 411 height 259
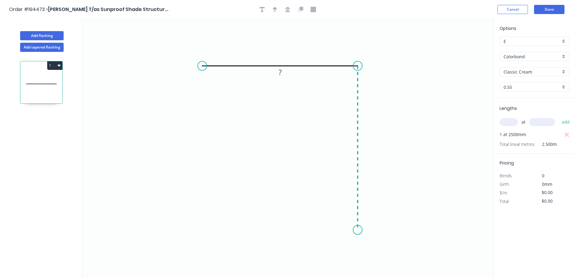
click at [362, 230] on icon "0 ?" at bounding box center [287, 148] width 411 height 259
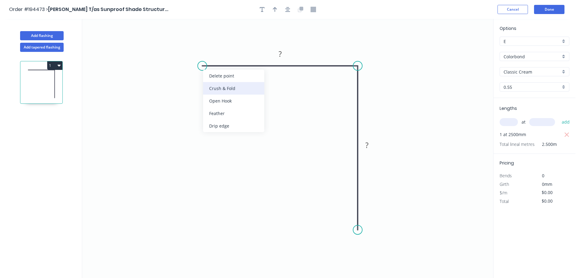
click at [215, 88] on div "Crush & Fold" at bounding box center [233, 88] width 61 height 12
drag, startPoint x: 213, startPoint y: 87, endPoint x: 207, endPoint y: 73, distance: 14.9
click at [213, 86] on div "Flip bend" at bounding box center [231, 85] width 61 height 12
drag, startPoint x: 221, startPoint y: 77, endPoint x: 209, endPoint y: 41, distance: 38.9
click at [209, 41] on rect at bounding box center [198, 39] width 24 height 12
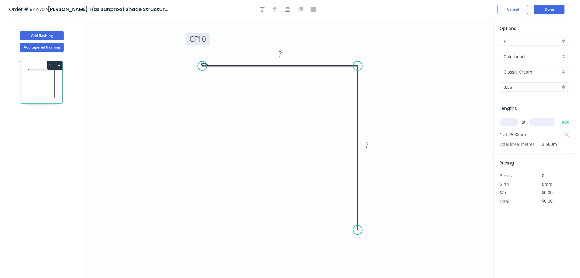
click at [203, 38] on tspan "10" at bounding box center [202, 39] width 9 height 10
click at [276, 8] on icon "button" at bounding box center [275, 9] width 4 height 5
type input "$7.53"
type input "$18.83"
drag, startPoint x: 464, startPoint y: 48, endPoint x: 289, endPoint y: 139, distance: 197.6
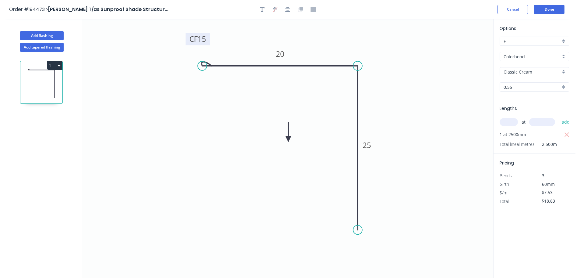
click at [289, 139] on icon at bounding box center [288, 131] width 5 height 19
click at [289, 139] on icon at bounding box center [294, 134] width 18 height 18
click at [289, 139] on icon at bounding box center [295, 138] width 19 height 5
click at [289, 139] on icon at bounding box center [294, 144] width 18 height 18
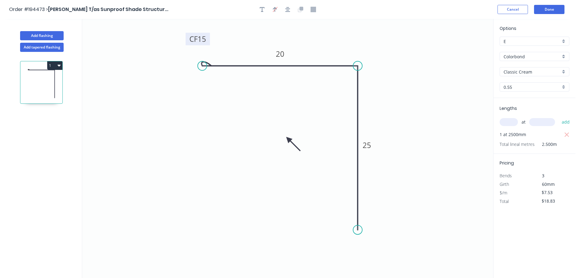
click at [289, 139] on icon at bounding box center [294, 144] width 18 height 18
click at [550, 8] on button "Done" at bounding box center [549, 9] width 30 height 9
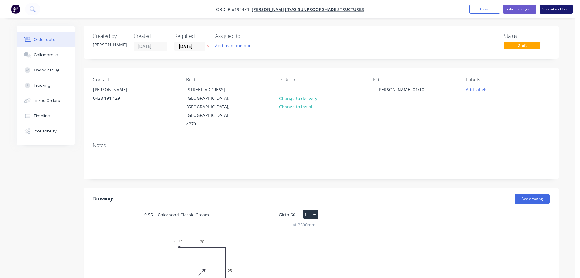
click at [556, 7] on button "Submit as Order" at bounding box center [556, 9] width 33 height 9
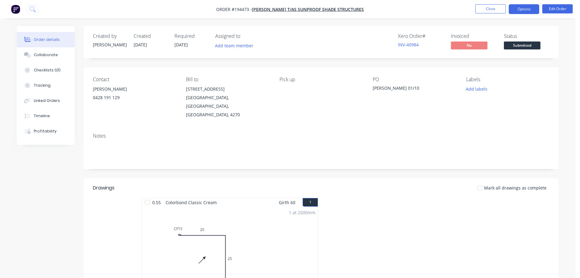
click at [522, 5] on button "Options" at bounding box center [524, 9] width 30 height 10
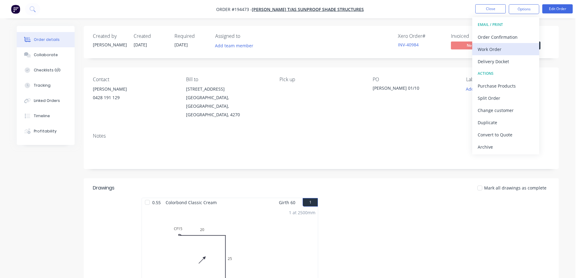
click at [491, 46] on div "Work Order" at bounding box center [506, 49] width 56 height 9
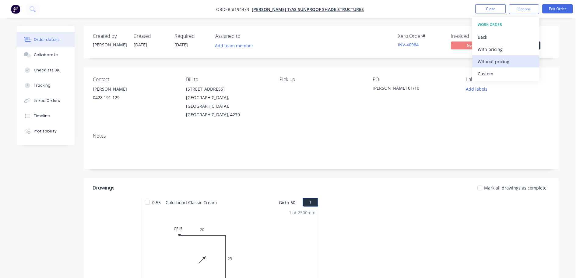
click at [490, 59] on div "Without pricing" at bounding box center [506, 61] width 56 height 9
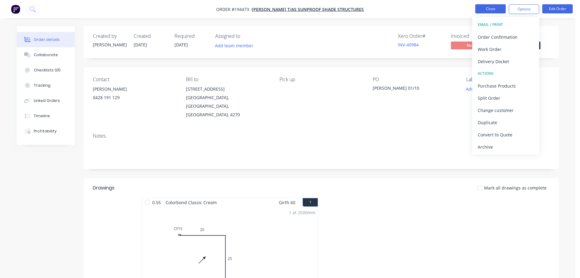
click at [496, 9] on button "Close" at bounding box center [491, 8] width 30 height 9
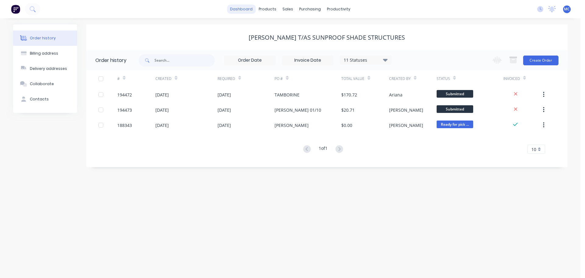
click at [241, 6] on link "dashboard" at bounding box center [241, 9] width 29 height 9
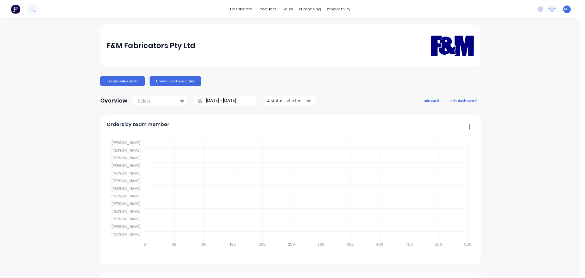
click at [223, 98] on input "[DATE] - [DATE]" at bounding box center [228, 100] width 52 height 9
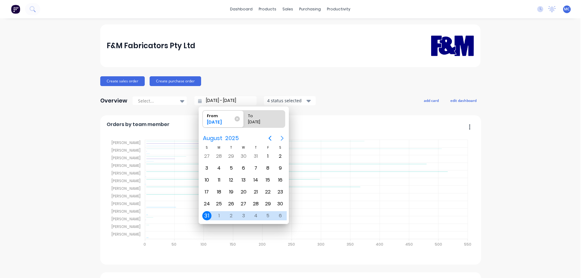
click at [281, 136] on icon "Next page" at bounding box center [282, 138] width 3 height 5
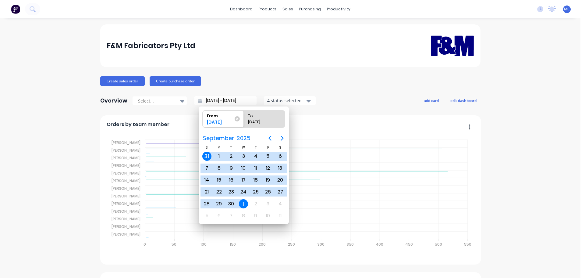
click at [243, 202] on div "1" at bounding box center [243, 203] width 9 height 9
type input "[DATE] - [DATE]"
radio input "false"
radio input "true"
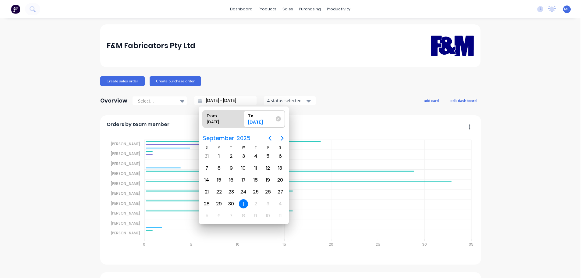
click at [243, 202] on div "1" at bounding box center [243, 203] width 9 height 9
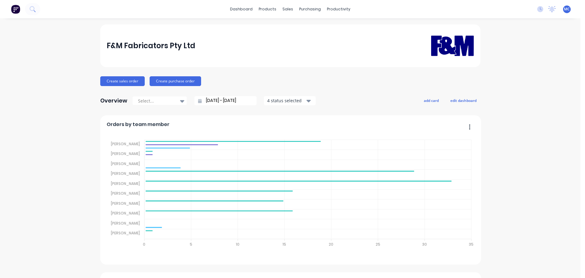
click at [564, 8] on span "MC" at bounding box center [567, 8] width 6 height 5
click at [509, 75] on div "Sign out" at bounding box center [515, 76] width 16 height 5
